Goal: Transaction & Acquisition: Book appointment/travel/reservation

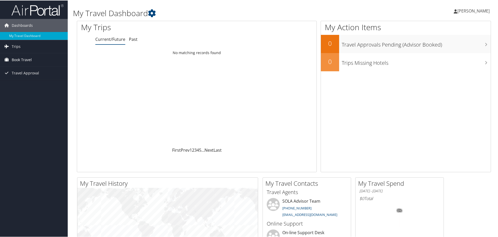
click at [22, 58] on span "Book Travel" at bounding box center [22, 59] width 20 height 13
click at [30, 79] on link "Book/Manage Online Trips" at bounding box center [34, 78] width 68 height 8
